Goal: Information Seeking & Learning: Check status

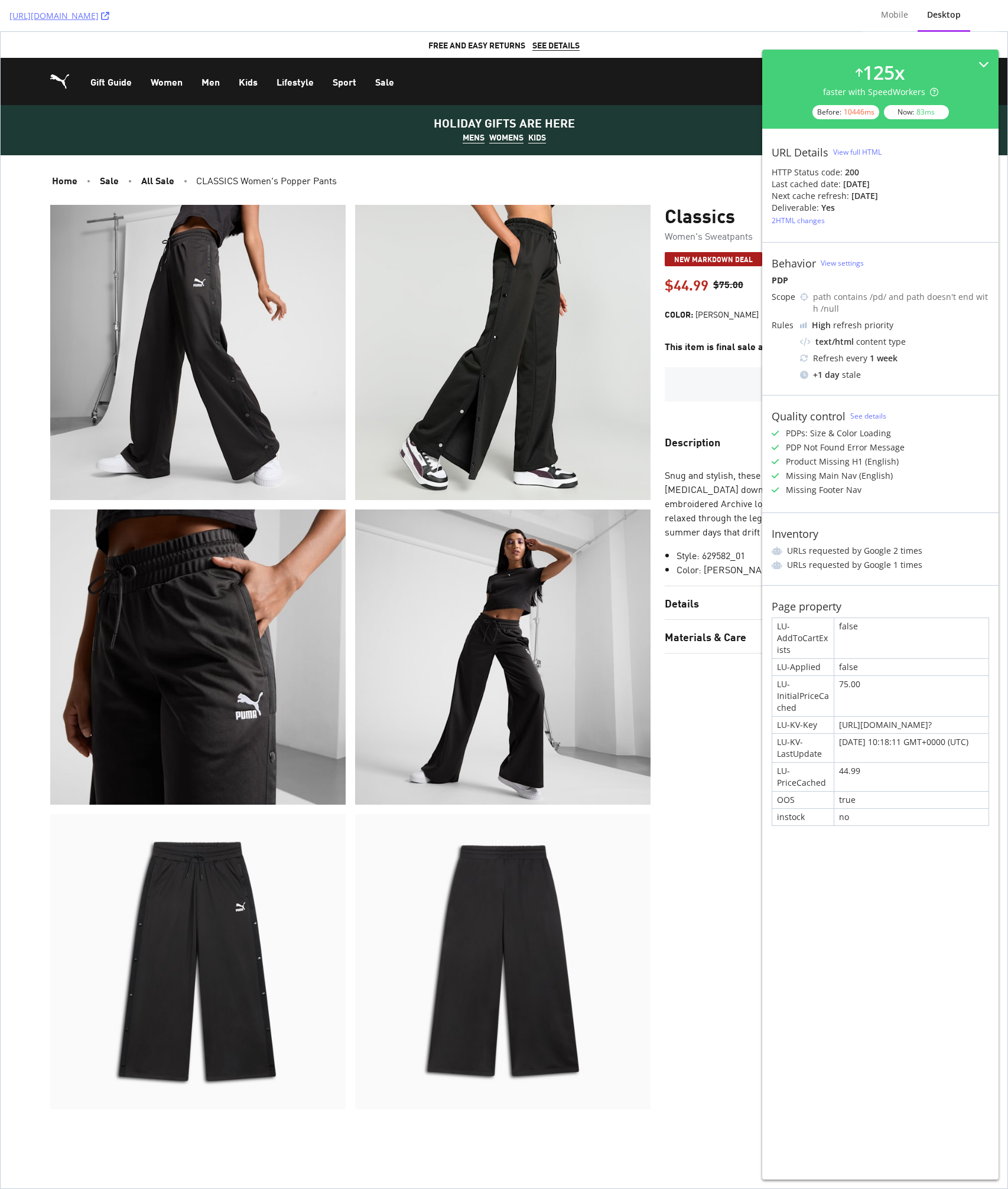
click at [711, 515] on p "Snug and stylish, these tapered pants keep you cool and casual. Poppers down ea…" at bounding box center [810, 503] width 293 height 71
